Goal: Task Accomplishment & Management: Use online tool/utility

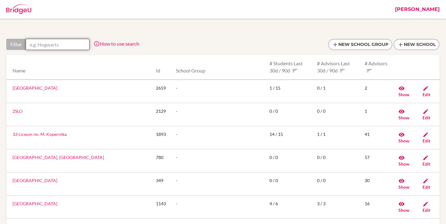
click at [62, 43] on input "text" at bounding box center [58, 44] width 64 height 11
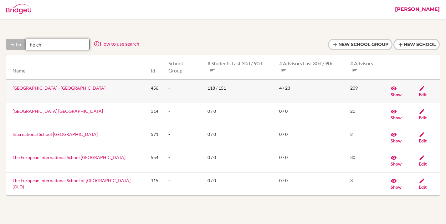
type input "ho chi"
click at [54, 85] on link "British International School - Ho Chi Minh City" at bounding box center [59, 87] width 93 height 5
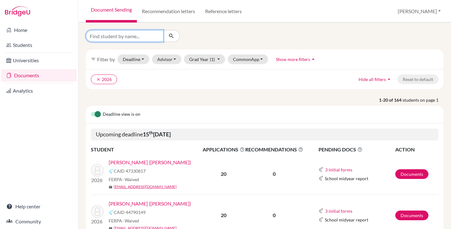
click at [130, 33] on input "Find student by name..." at bounding box center [125, 36] width 78 height 12
type input "hoang"
click button "submit" at bounding box center [171, 36] width 17 height 12
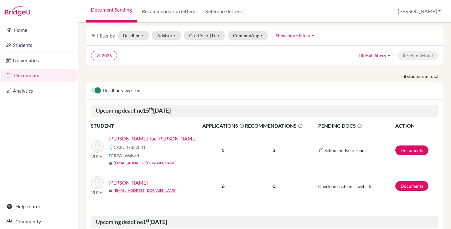
scroll to position [32, 0]
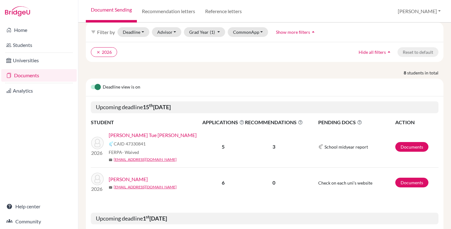
click at [138, 131] on link "Nguyen, Hoang Tue Anh" at bounding box center [153, 135] width 88 height 8
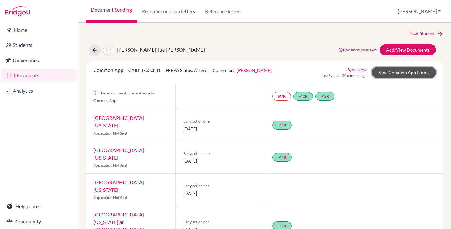
click at [379, 72] on link "Send Common App Forms" at bounding box center [404, 72] width 64 height 11
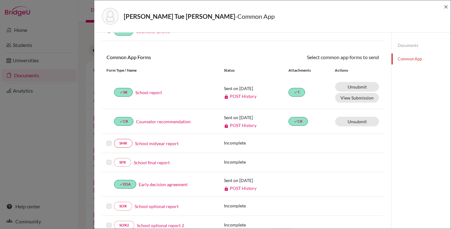
scroll to position [70, 0]
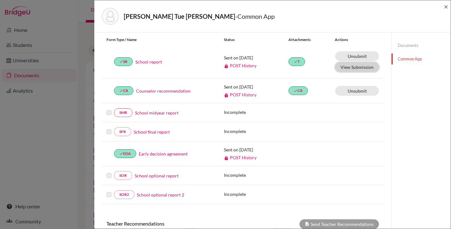
click at [342, 66] on button "View Submission" at bounding box center [357, 67] width 44 height 10
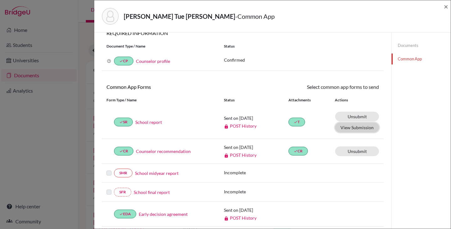
scroll to position [0, 0]
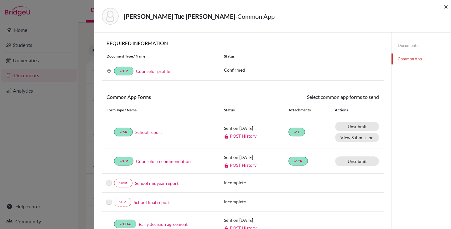
click at [446, 5] on span "×" at bounding box center [446, 6] width 4 height 9
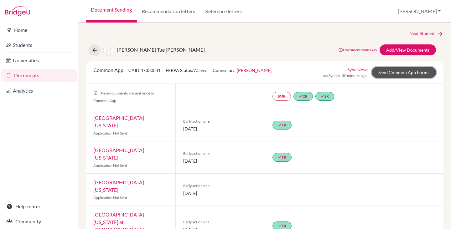
click at [375, 73] on link "Send Common App Forms" at bounding box center [404, 72] width 64 height 11
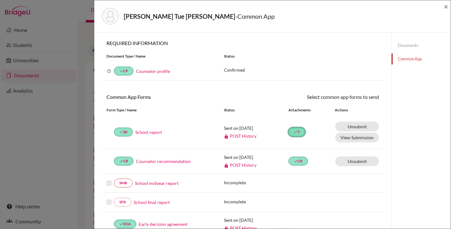
click at [291, 132] on link "done T" at bounding box center [296, 132] width 17 height 9
click at [294, 132] on icon "done" at bounding box center [296, 132] width 4 height 4
click at [308, 69] on p "Confirmed" at bounding box center [301, 70] width 155 height 7
click at [348, 141] on button "View Submission" at bounding box center [357, 138] width 44 height 10
click at [445, 6] on span "×" at bounding box center [446, 6] width 4 height 9
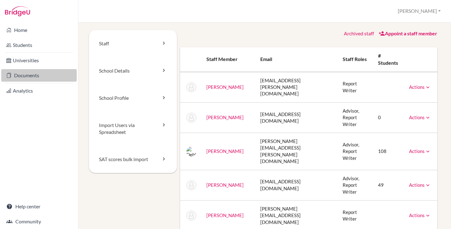
click at [22, 77] on link "Documents" at bounding box center [38, 75] width 75 height 13
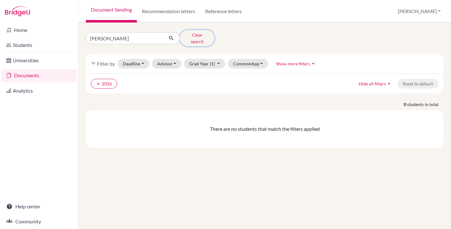
click at [196, 33] on button "Clear search" at bounding box center [197, 38] width 35 height 16
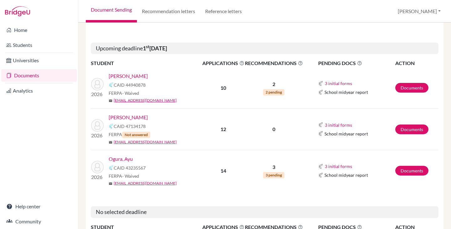
scroll to position [208, 0]
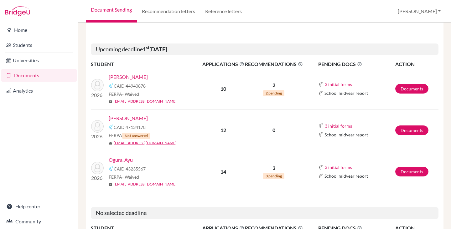
click at [127, 159] on link "Ogura, Ayu" at bounding box center [121, 160] width 24 height 8
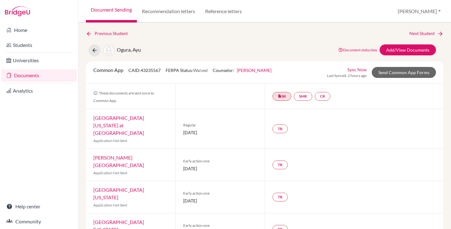
click at [351, 69] on link "Sync Now" at bounding box center [356, 69] width 19 height 7
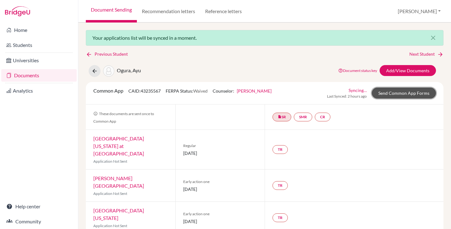
click at [402, 94] on link "Send Common App Forms" at bounding box center [404, 93] width 64 height 11
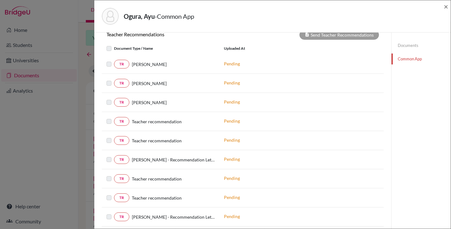
scroll to position [237, 0]
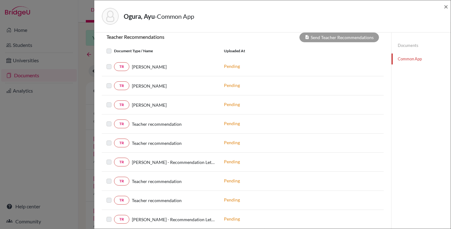
click at [398, 44] on link "Documents" at bounding box center [420, 45] width 59 height 11
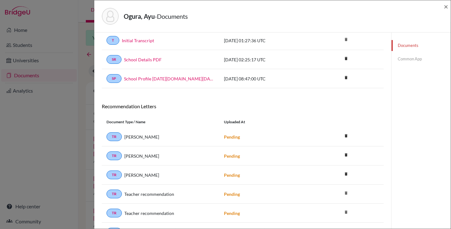
scroll to position [75, 0]
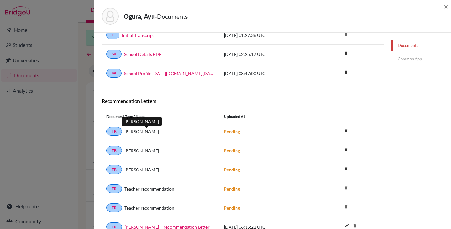
click at [151, 131] on span "[PERSON_NAME]" at bounding box center [141, 131] width 35 height 7
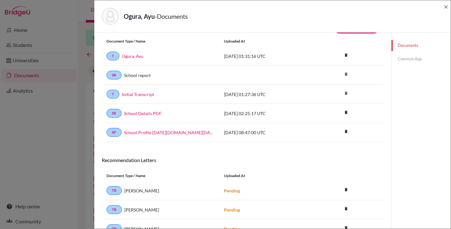
scroll to position [0, 0]
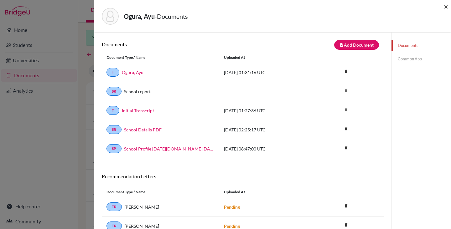
click at [444, 8] on span "×" at bounding box center [446, 6] width 4 height 9
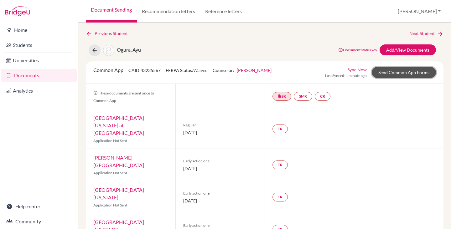
click at [388, 73] on link "Send Common App Forms" at bounding box center [404, 72] width 64 height 11
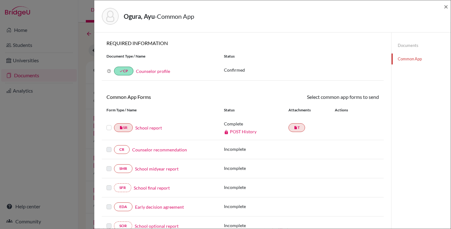
click at [409, 44] on link "Documents" at bounding box center [420, 45] width 59 height 11
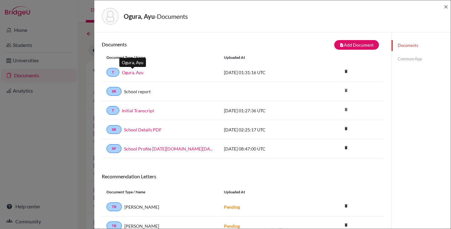
click at [135, 72] on link "Ogura, Ayu" at bounding box center [133, 72] width 22 height 7
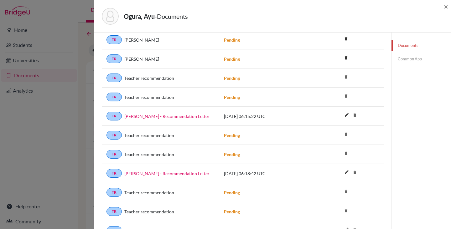
scroll to position [187, 0]
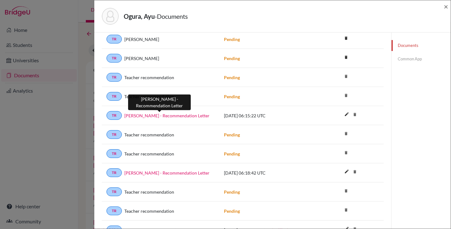
click at [175, 117] on link "[PERSON_NAME] - Recommendation Letter" at bounding box center [166, 115] width 85 height 7
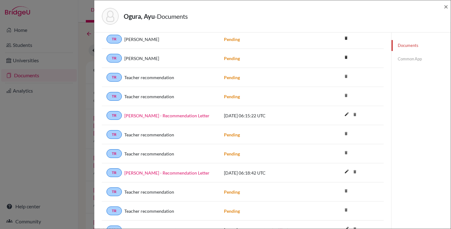
click at [346, 135] on icon "delete" at bounding box center [345, 133] width 9 height 9
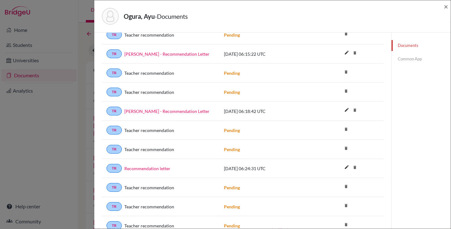
scroll to position [335, 0]
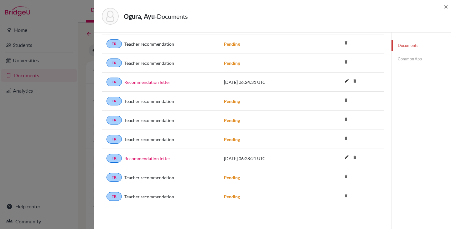
click at [404, 58] on link "Common App" at bounding box center [420, 59] width 59 height 11
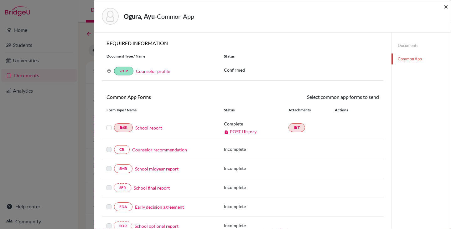
click at [445, 8] on span "×" at bounding box center [446, 6] width 4 height 9
